Goal: Understand process/instructions: Learn about a topic

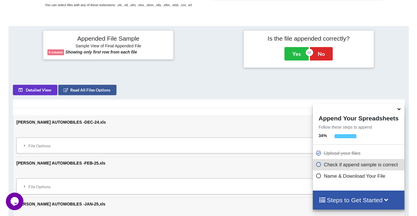
scroll to position [229, 0]
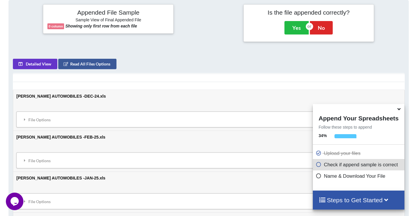
click at [398, 110] on icon at bounding box center [399, 108] width 6 height 5
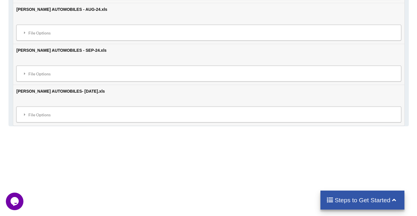
scroll to position [724, 0]
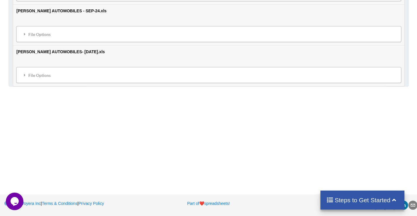
click at [370, 206] on div "Steps to Get Started" at bounding box center [362, 200] width 84 height 19
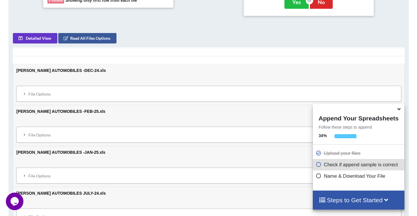
scroll to position [227, 0]
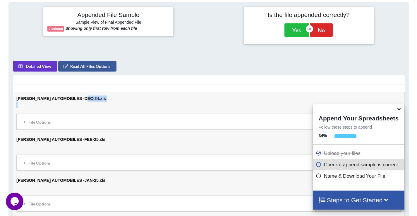
drag, startPoint x: 87, startPoint y: 99, endPoint x: 87, endPoint y: 114, distance: 15.2
click at [87, 113] on td "[PERSON_NAME] AUTOMOBILES -DEC-24.xls File Options Import Other Sheets File Opt…" at bounding box center [208, 112] width 391 height 41
click at [77, 120] on div "File Options" at bounding box center [208, 122] width 381 height 12
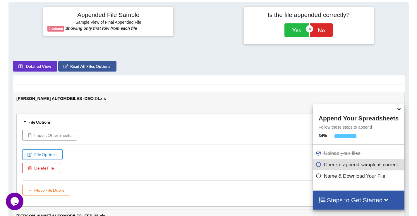
click at [86, 115] on div "File Options Import Other Sheets File Options Delete File Move File Down" at bounding box center [208, 160] width 385 height 92
click at [39, 121] on div "File Options" at bounding box center [208, 122] width 381 height 12
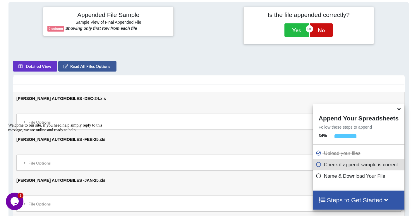
click at [321, 34] on button "No" at bounding box center [321, 29] width 23 height 13
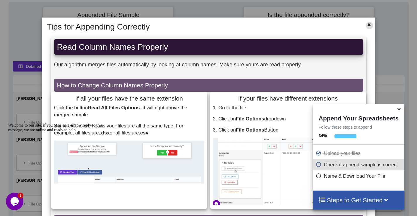
click at [367, 25] on icon at bounding box center [369, 24] width 5 height 4
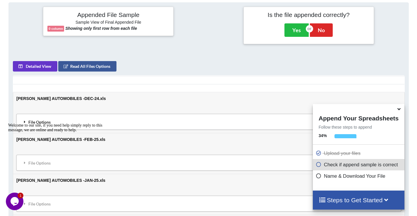
click at [117, 122] on div "File Options" at bounding box center [208, 122] width 381 height 12
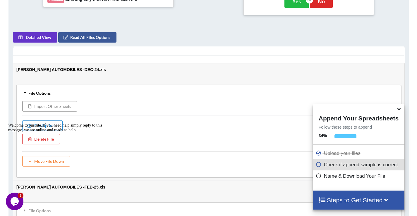
scroll to position [285, 0]
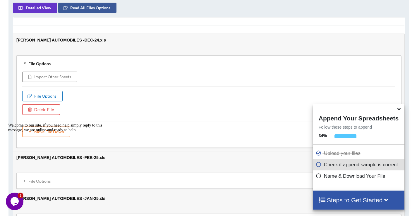
click at [48, 96] on button "File Options" at bounding box center [42, 96] width 40 height 11
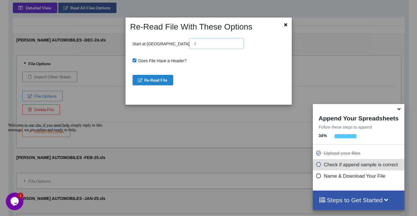
click at [189, 45] on input "text" at bounding box center [216, 43] width 54 height 11
type input "1"
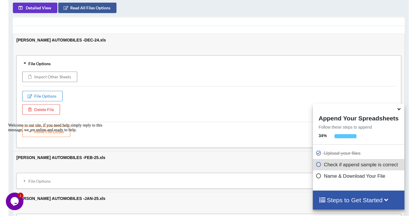
click at [55, 96] on button "File Options" at bounding box center [42, 96] width 40 height 11
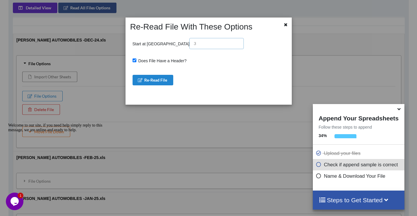
drag, startPoint x: 180, startPoint y: 46, endPoint x: 186, endPoint y: 42, distance: 7.2
click at [189, 44] on input "text" at bounding box center [216, 43] width 54 height 11
type input "1"
type input "9"
click at [162, 82] on button "Re-Read File" at bounding box center [153, 80] width 41 height 11
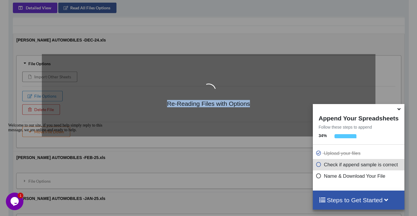
click at [162, 82] on div "Re-Reading Files with Options" at bounding box center [208, 95] width 333 height 82
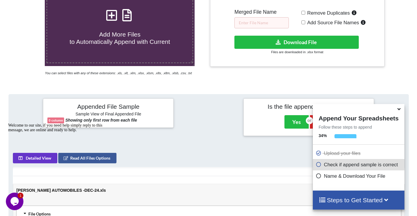
scroll to position [51, 0]
